Goal: Information Seeking & Learning: Learn about a topic

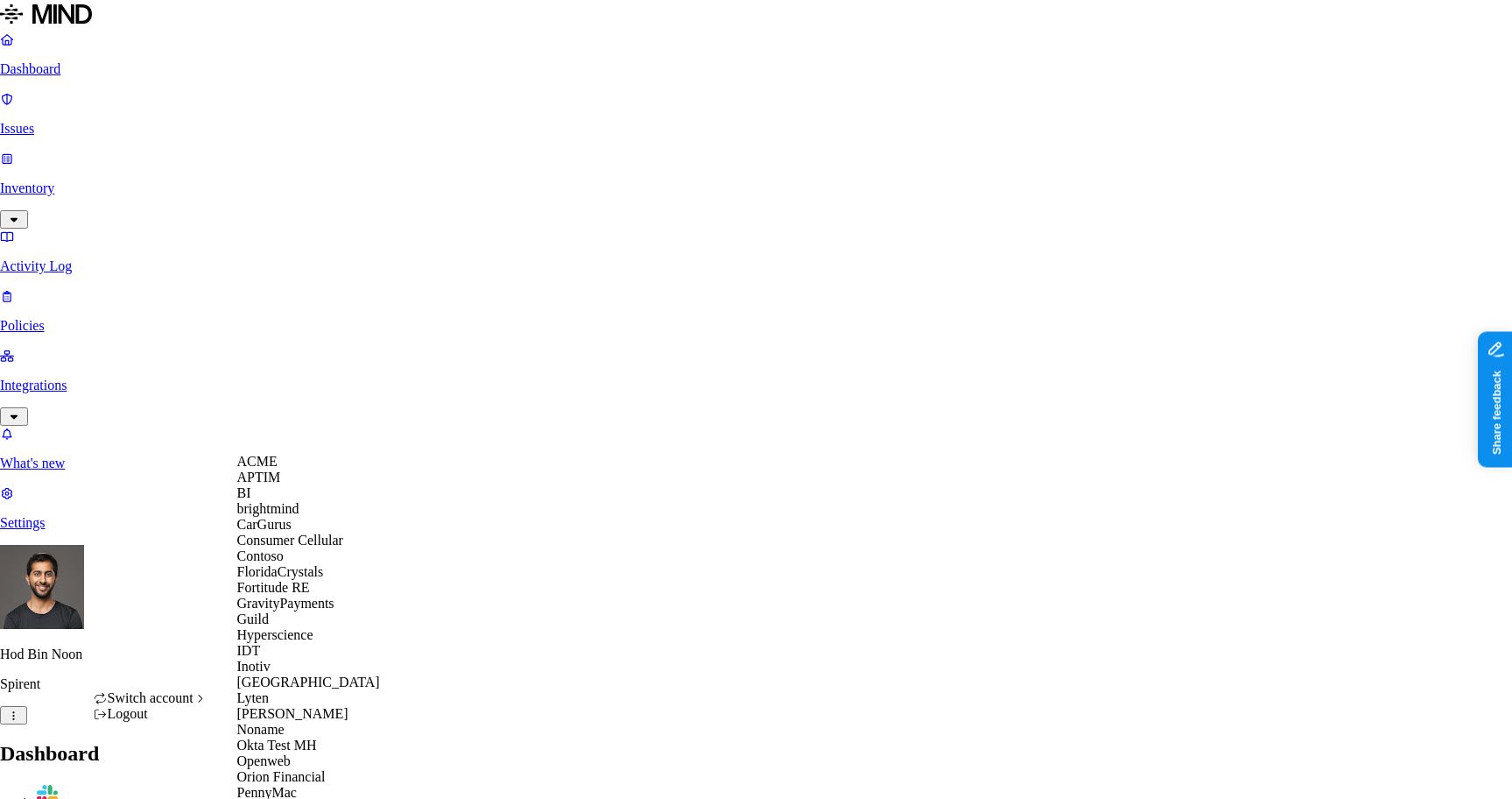
scroll to position [680, 0]
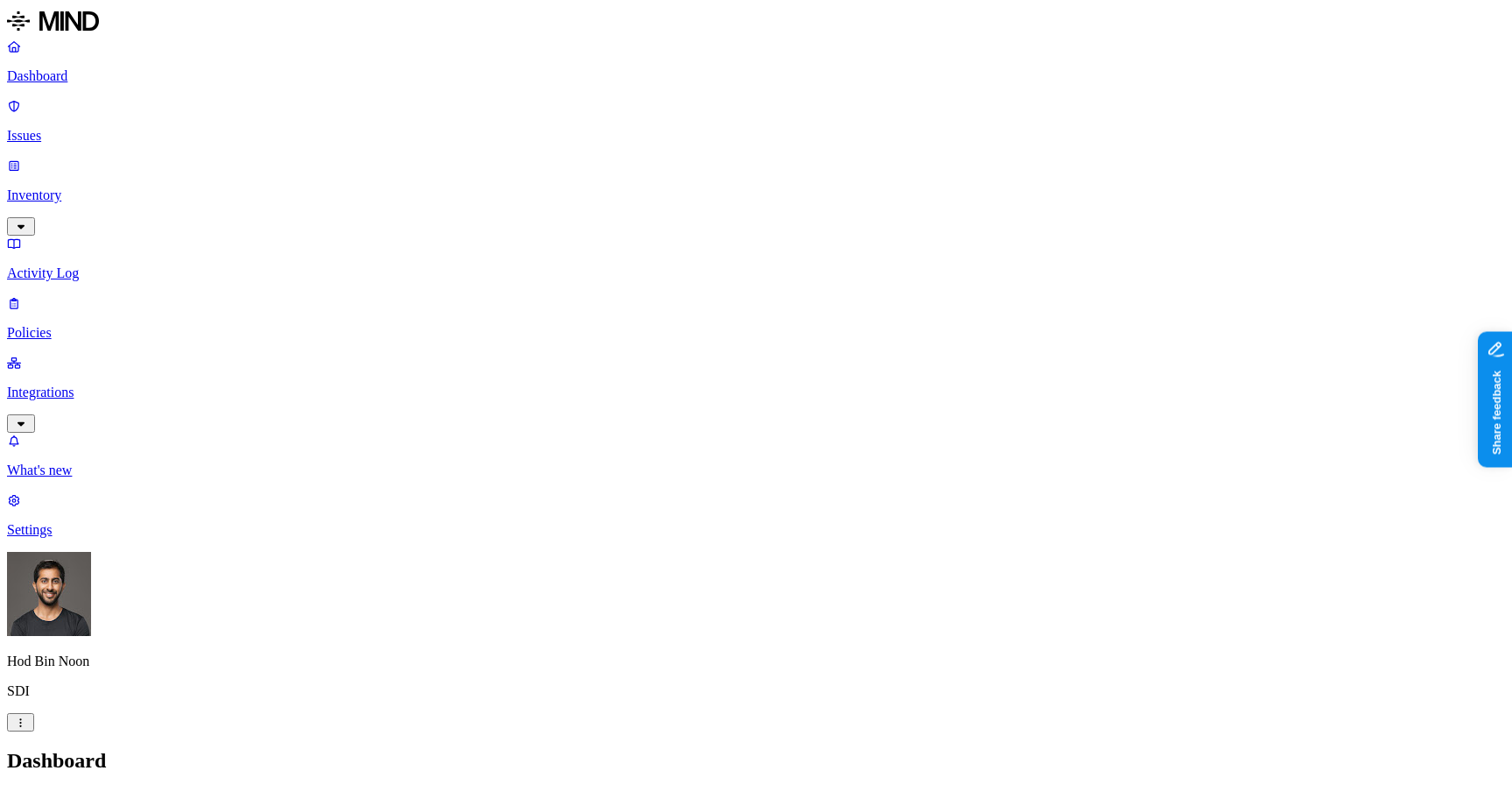
click at [84, 188] on p "Inventory" at bounding box center [756, 196] width 1498 height 16
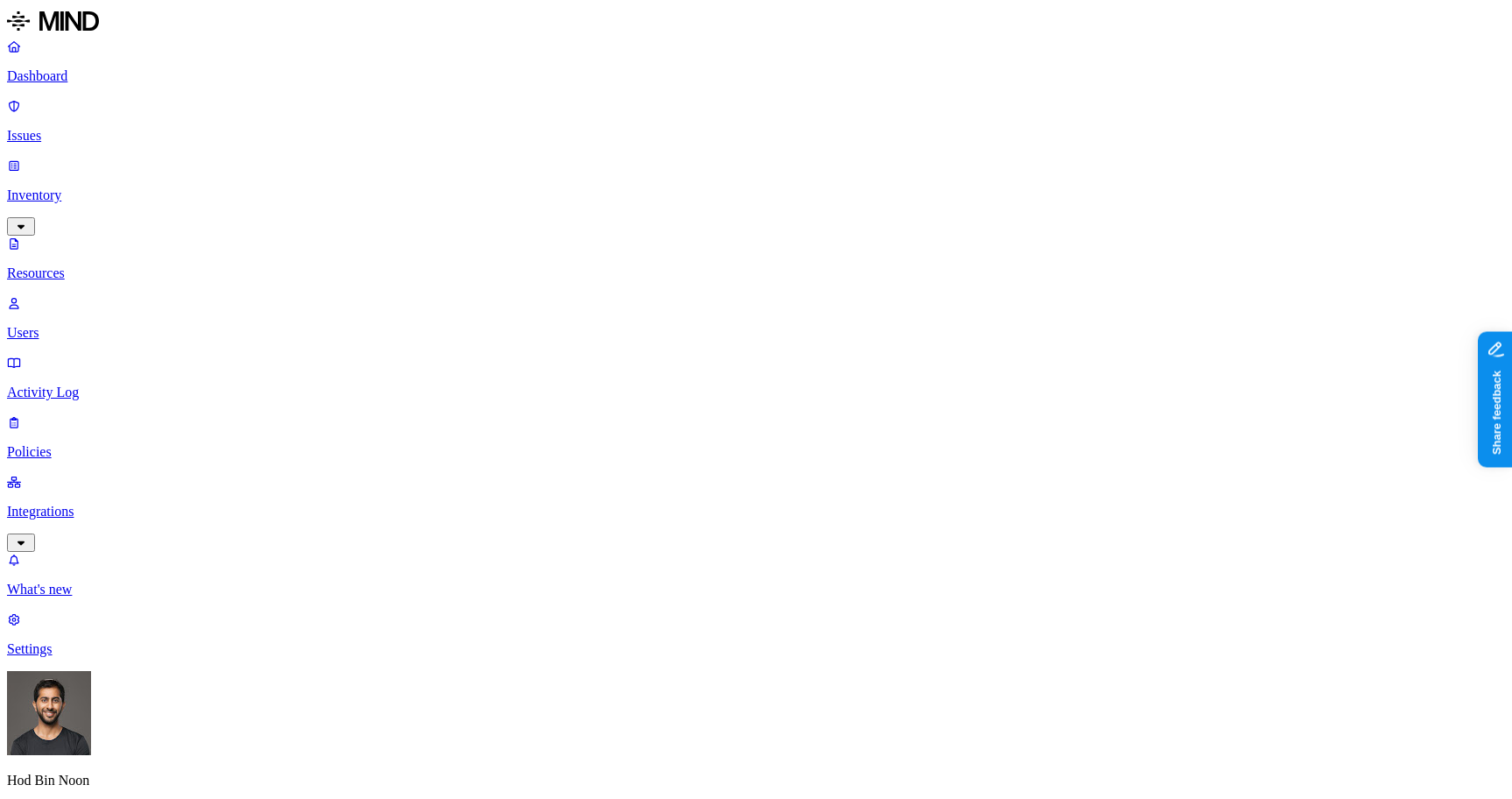
scroll to position [422, 0]
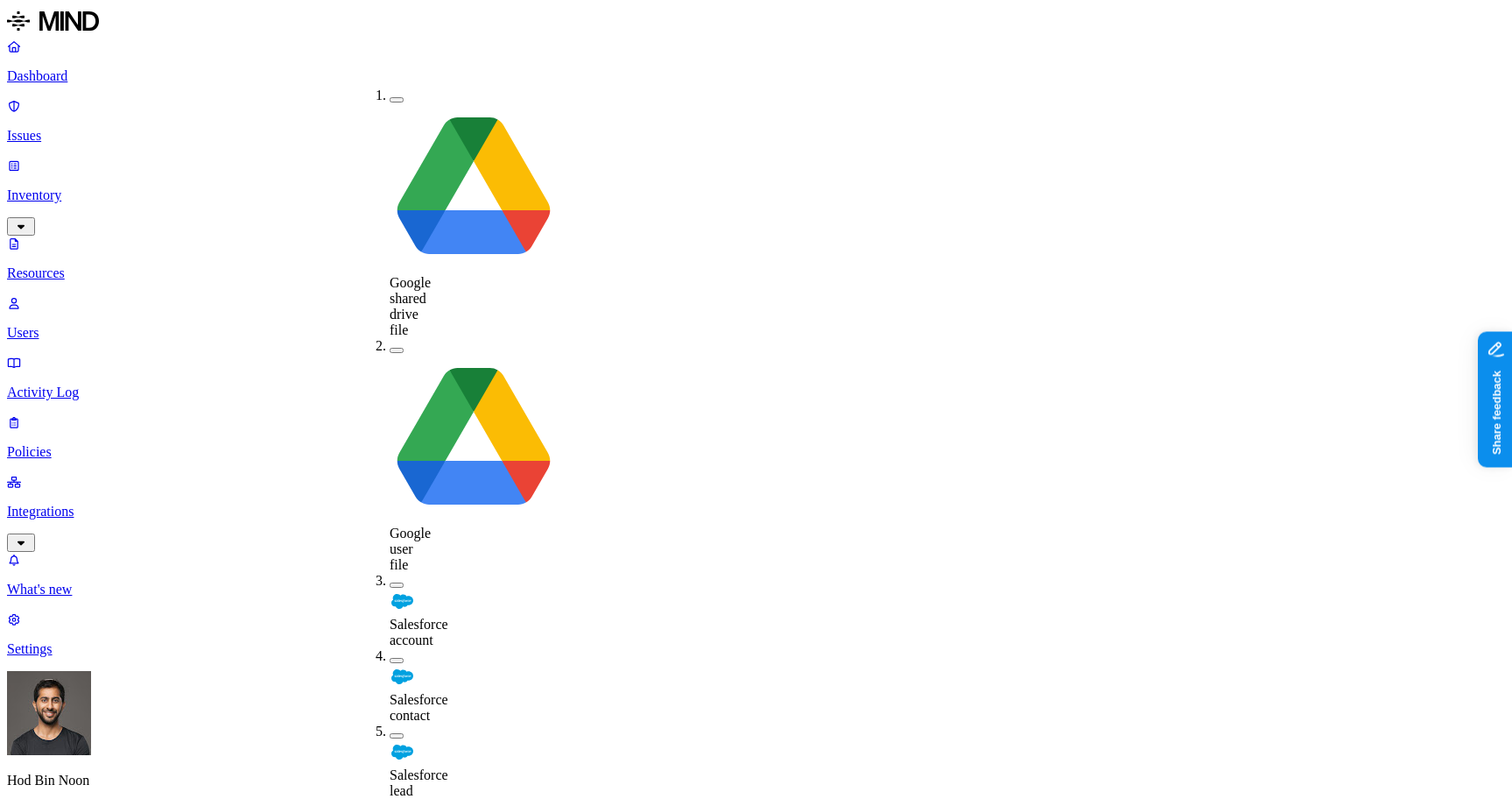
click at [418, 617] on span "Salesforce account" at bounding box center [418, 632] width 59 height 30
click at [438, 694] on span "Salesforce contact" at bounding box center [418, 709] width 59 height 30
click at [447, 772] on span "Salesforce lead" at bounding box center [418, 787] width 59 height 30
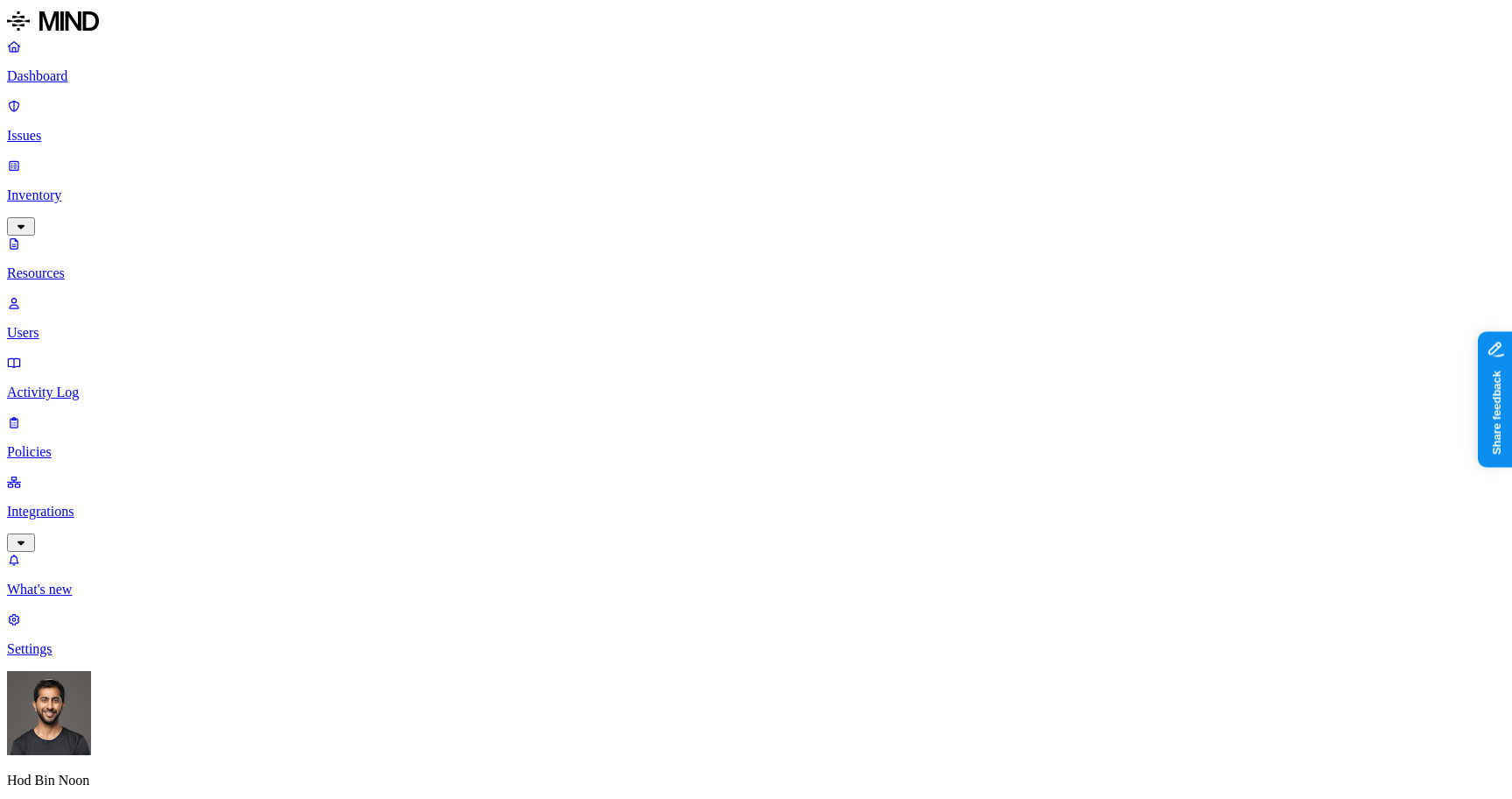
click at [699, 121] on span "PII / PHI" at bounding box center [688, 144] width 23 height 46
click at [698, 204] on span "PCI" at bounding box center [688, 212] width 22 height 15
click at [711, 256] on span "Secrets" at bounding box center [696, 263] width 40 height 15
click at [708, 308] on span "Other" at bounding box center [692, 315] width 31 height 15
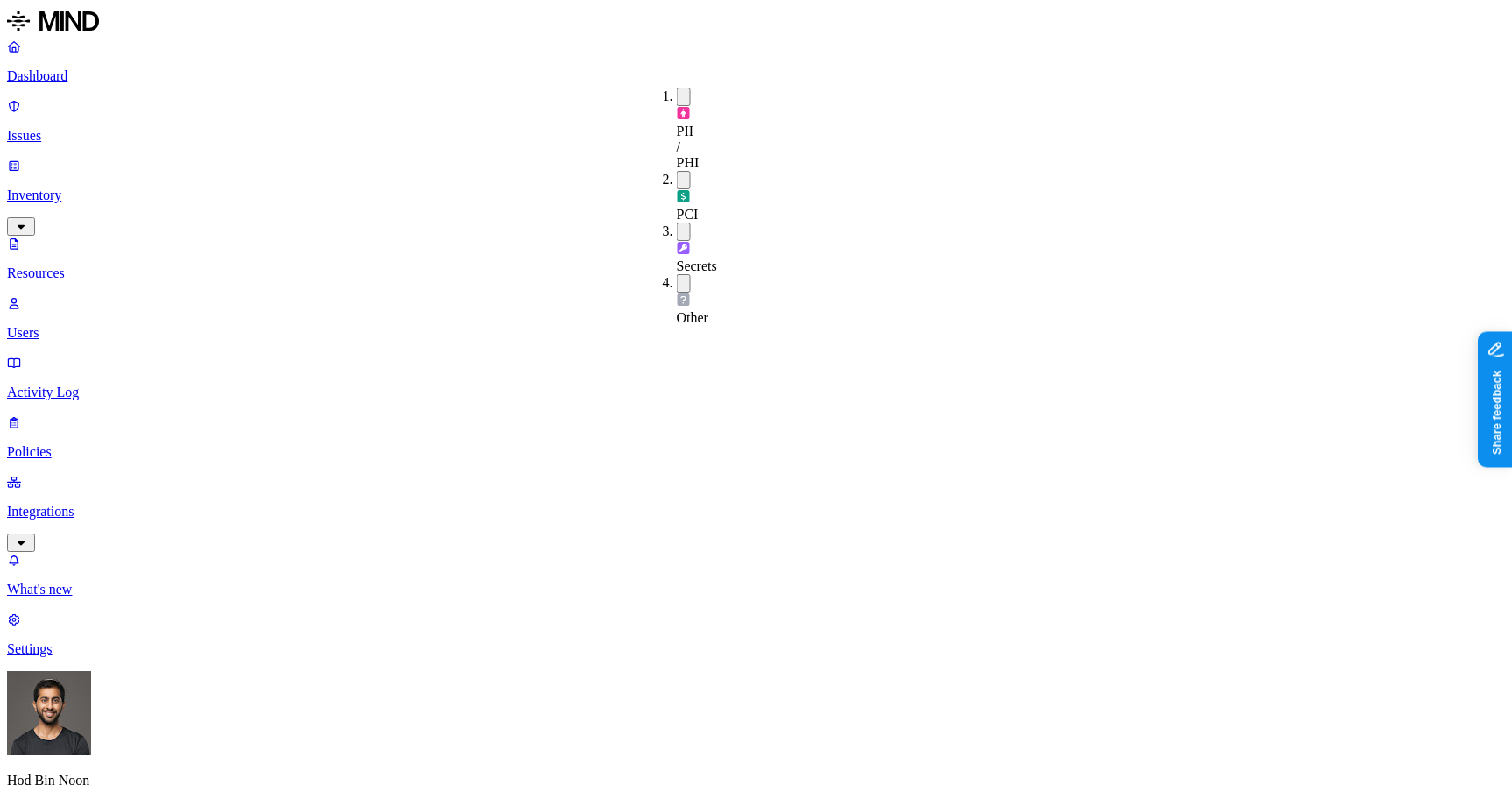
click at [163, 768] on html "Dashboard Issues Inventory Resources Users Activity Log Policies Integrations W…" at bounding box center [756, 622] width 1512 height 1245
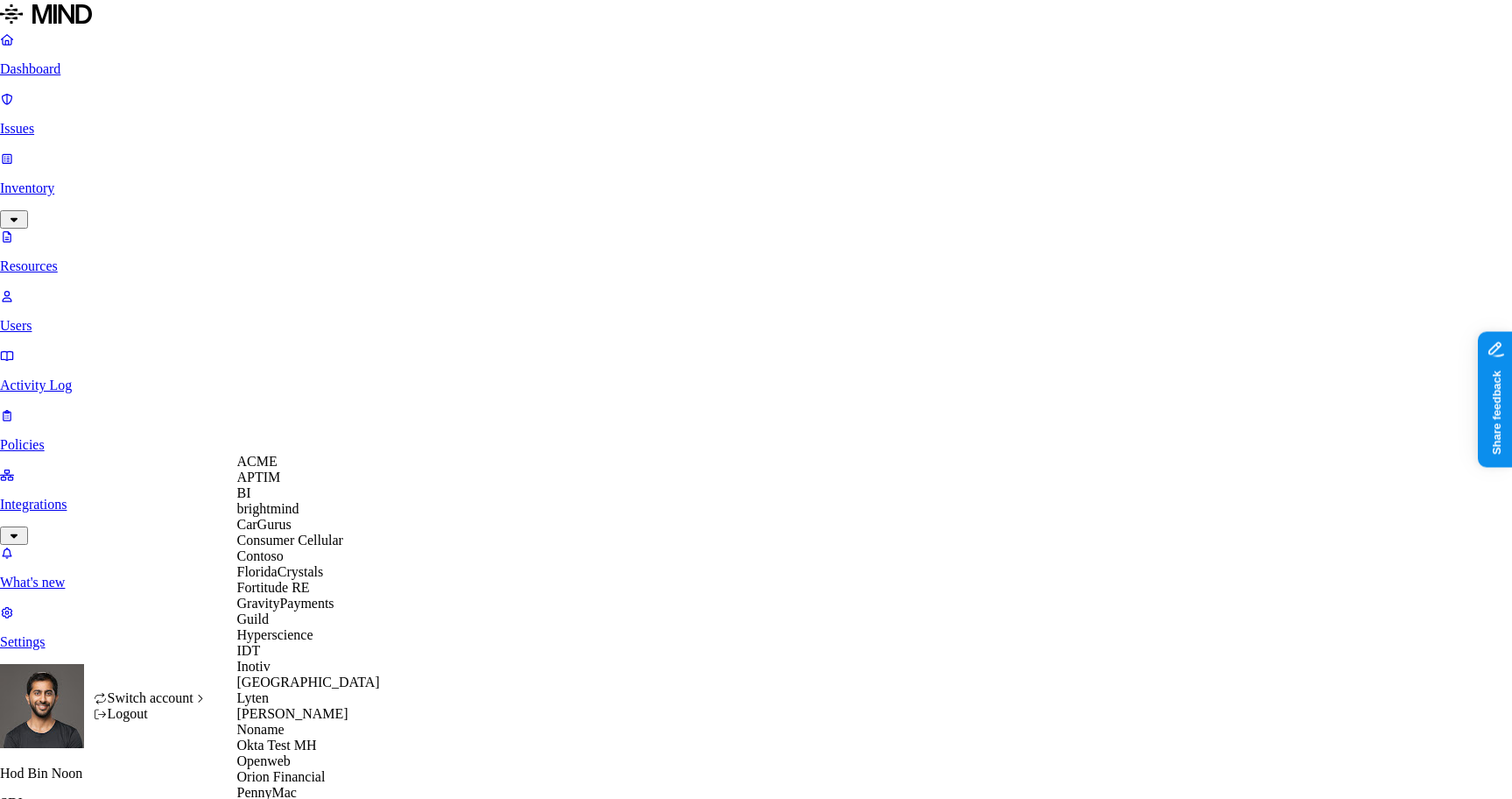
click at [277, 468] on span "ACME" at bounding box center [257, 460] width 40 height 15
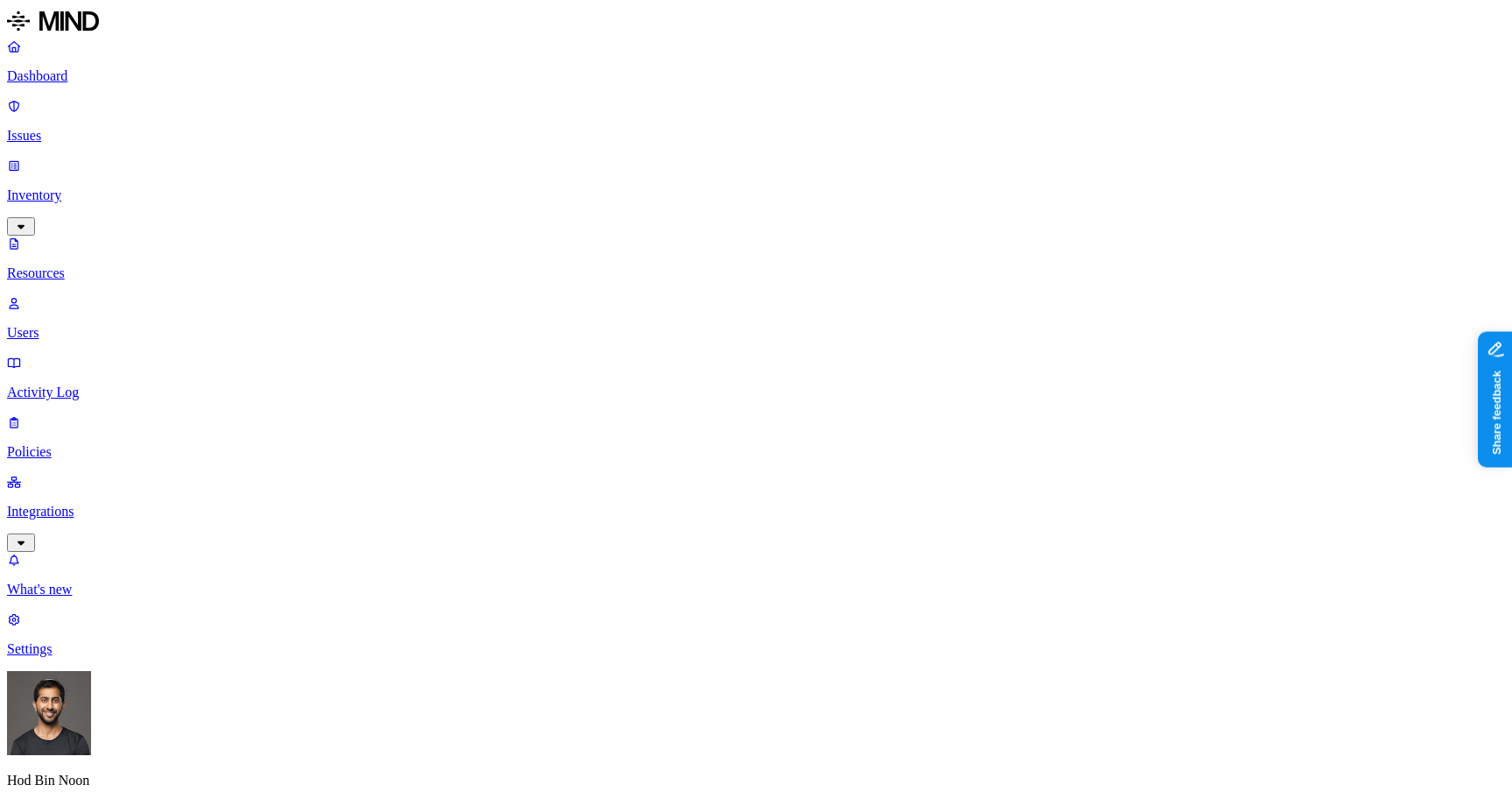
click at [692, 108] on span "PII / PHI" at bounding box center [688, 139] width 23 height 62
click at [698, 204] on span "PCI" at bounding box center [688, 212] width 22 height 15
click at [708, 253] on span "Secrets" at bounding box center [696, 260] width 40 height 15
click at [708, 302] on span "Other" at bounding box center [692, 309] width 31 height 15
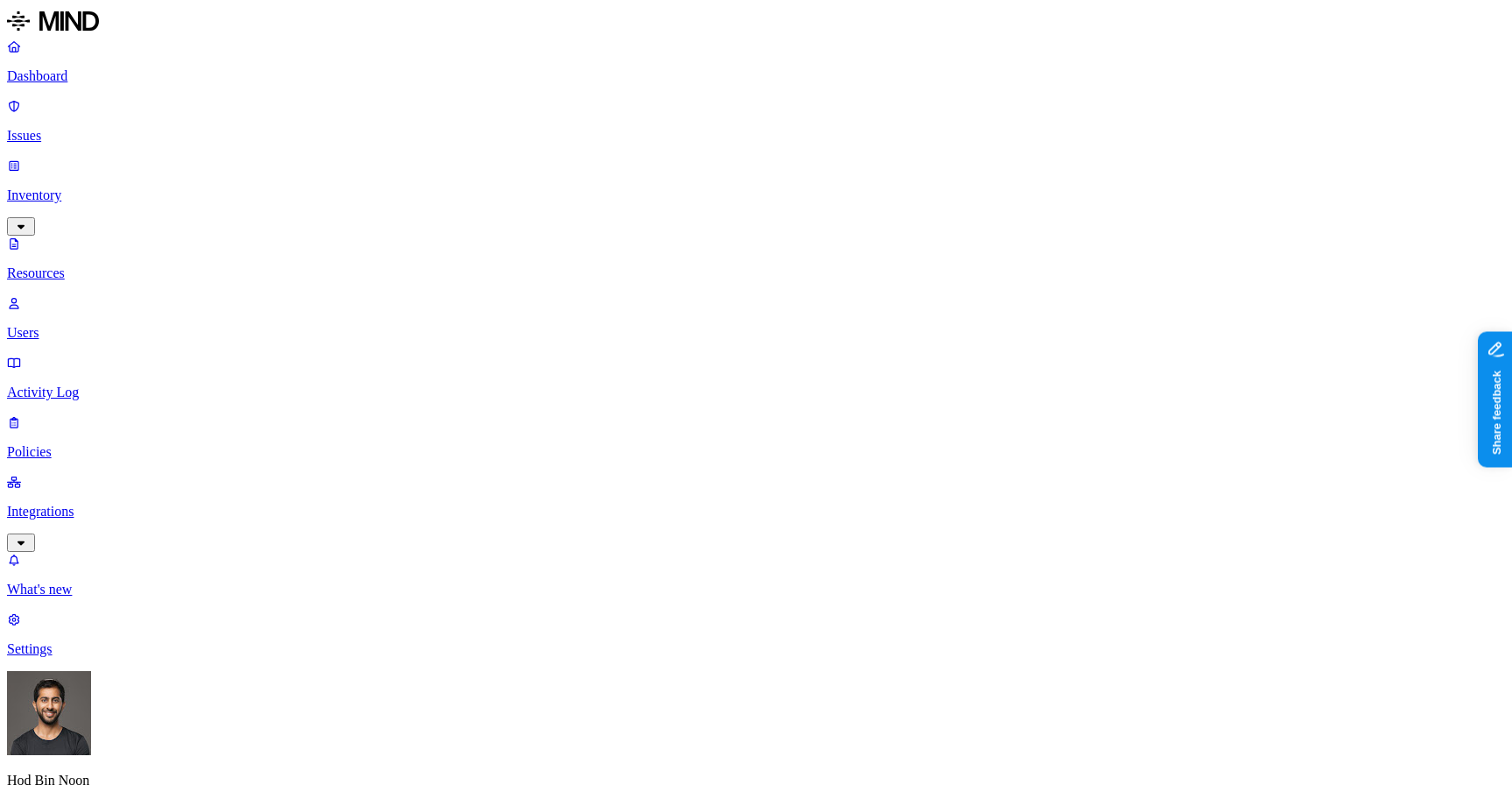
scroll to position [310, 0]
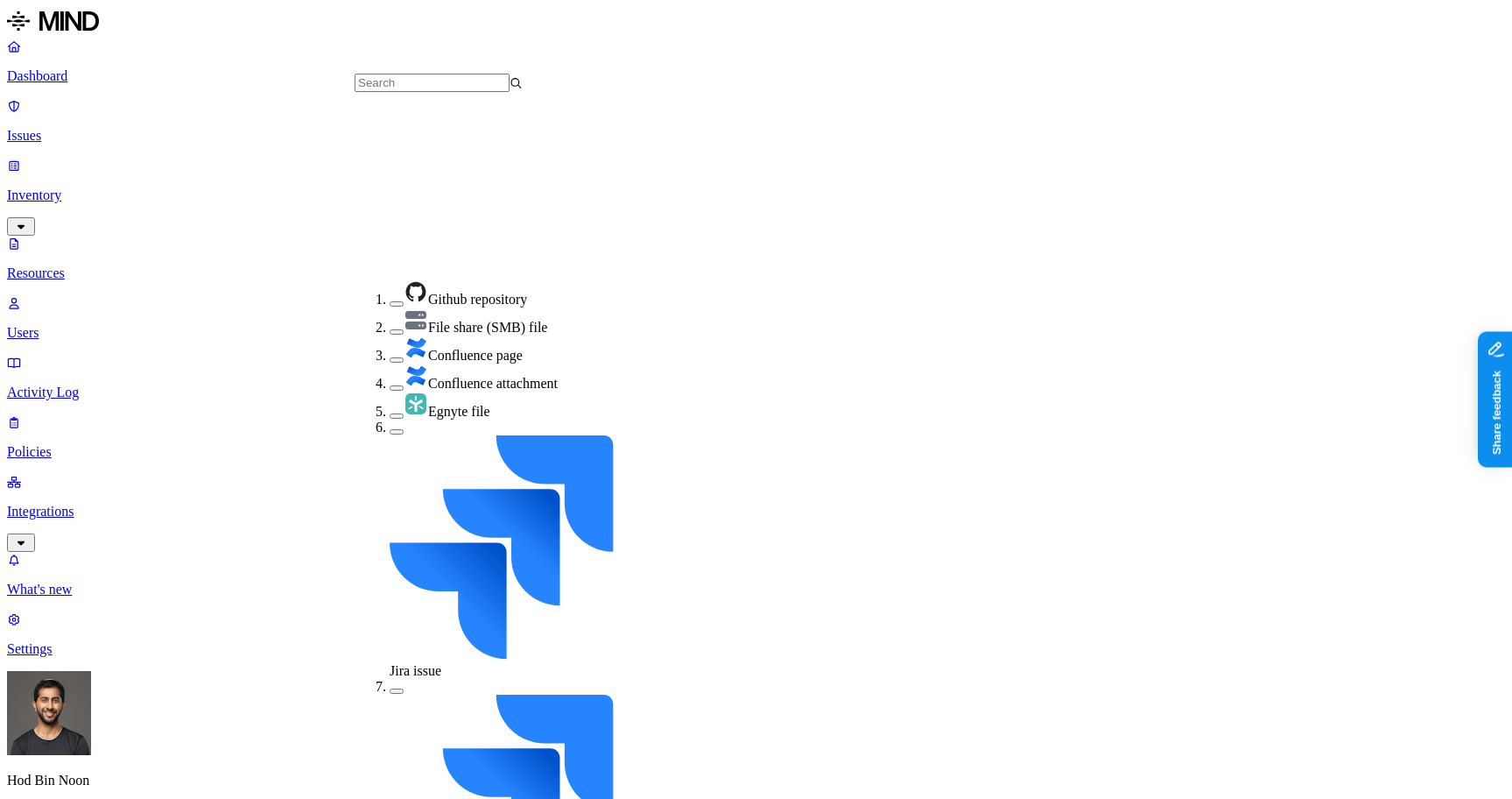
scroll to position [331, 0]
